Goal: Obtain resource: Obtain resource

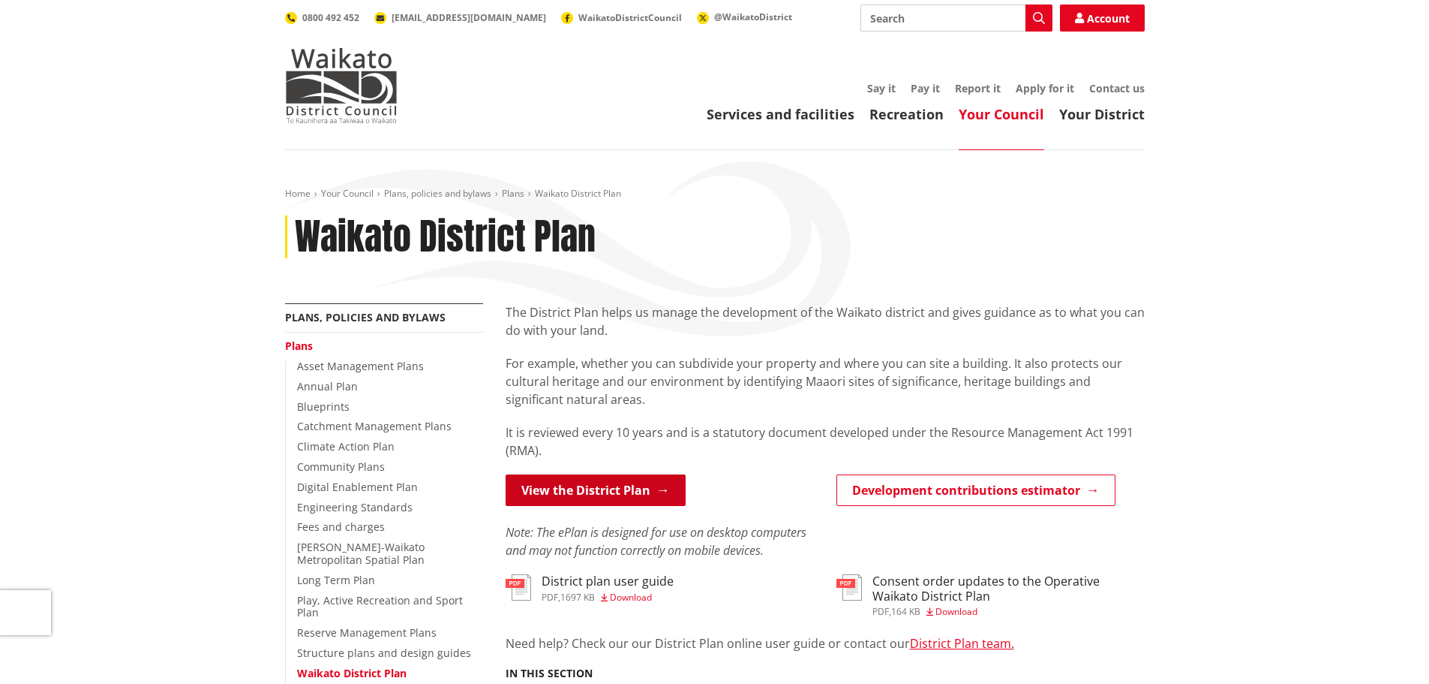
click at [594, 485] on link "View the District Plan" at bounding box center [596, 490] width 180 height 32
click at [625, 494] on link "View the District Plan" at bounding box center [596, 490] width 180 height 32
